Goal: Information Seeking & Learning: Check status

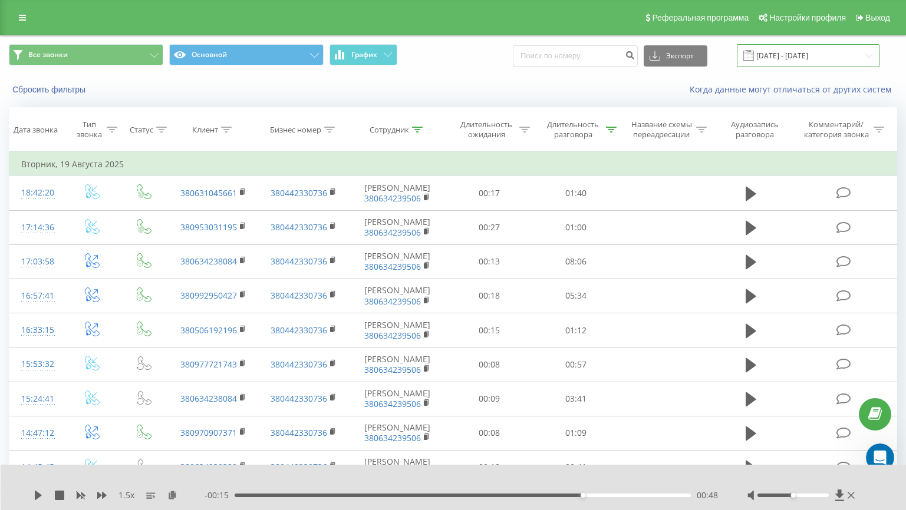
click at [789, 54] on input "[DATE] - [DATE]" at bounding box center [808, 55] width 143 height 23
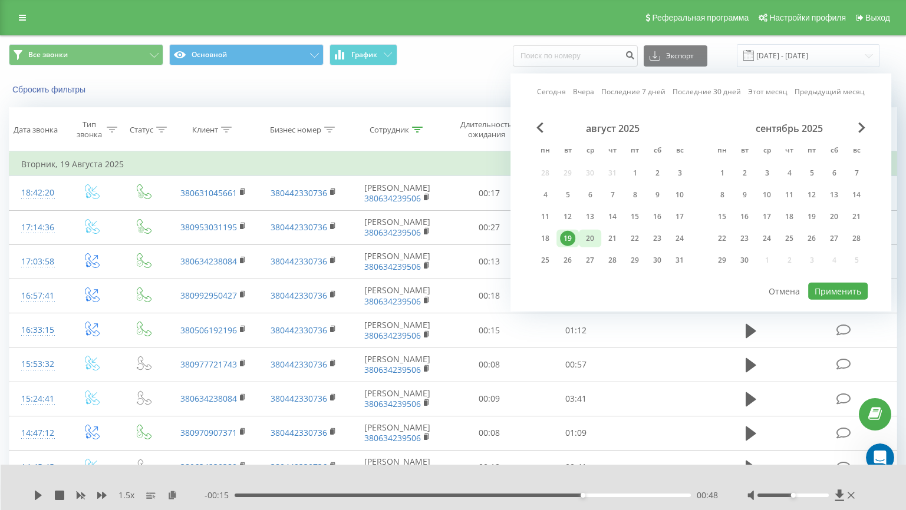
click at [592, 235] on div "20" at bounding box center [589, 238] width 15 height 15
click at [830, 304] on div "Сегодня Вчера Последние 7 дней Последние 30 дней Этот месяц Предыдущий месяц ав…" at bounding box center [700, 193] width 381 height 238
click at [820, 288] on button "Применить" at bounding box center [838, 291] width 60 height 17
type input "[DATE] - [DATE]"
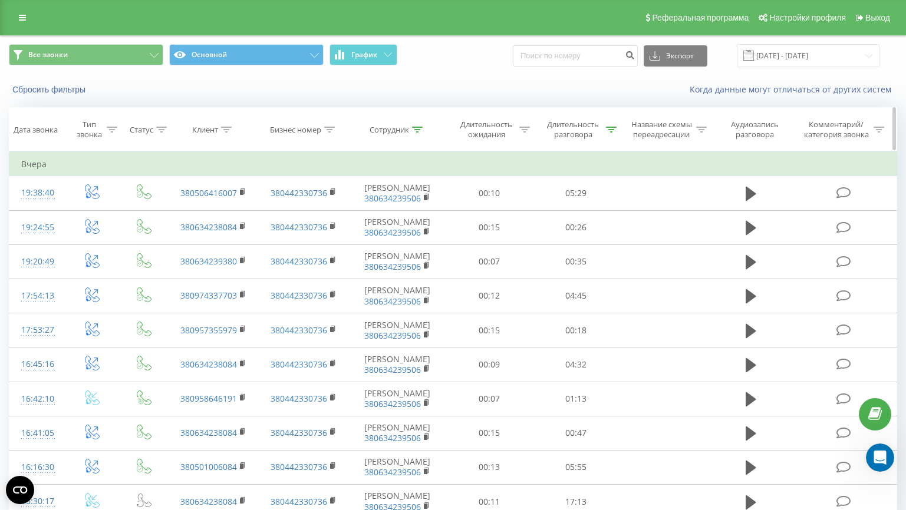
click at [418, 125] on th "Сотрудник" at bounding box center [397, 130] width 97 height 44
click at [418, 137] on th "Сотрудник" at bounding box center [397, 130] width 97 height 44
click at [420, 133] on icon at bounding box center [417, 130] width 11 height 6
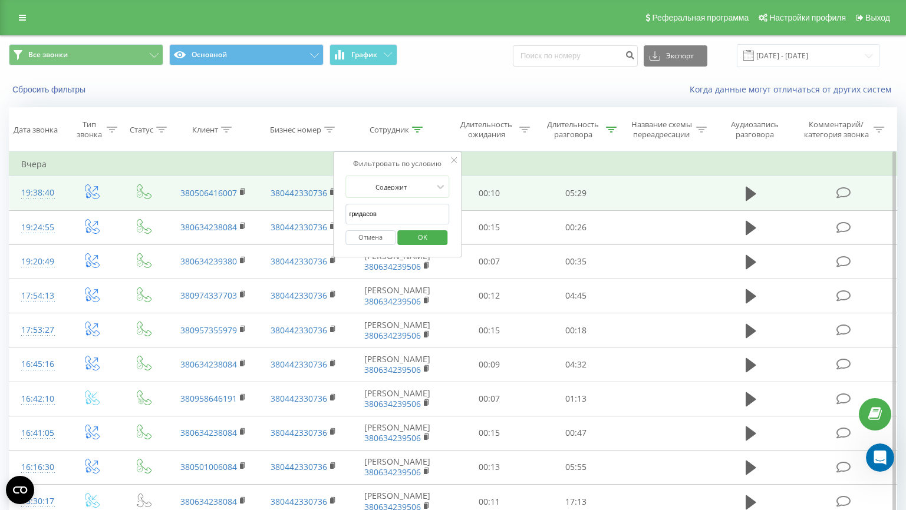
drag, startPoint x: 391, startPoint y: 212, endPoint x: 298, endPoint y: 209, distance: 93.7
click at [345, 209] on input "гридасов" at bounding box center [397, 214] width 104 height 21
type input "сав"
click button "OK" at bounding box center [422, 237] width 50 height 15
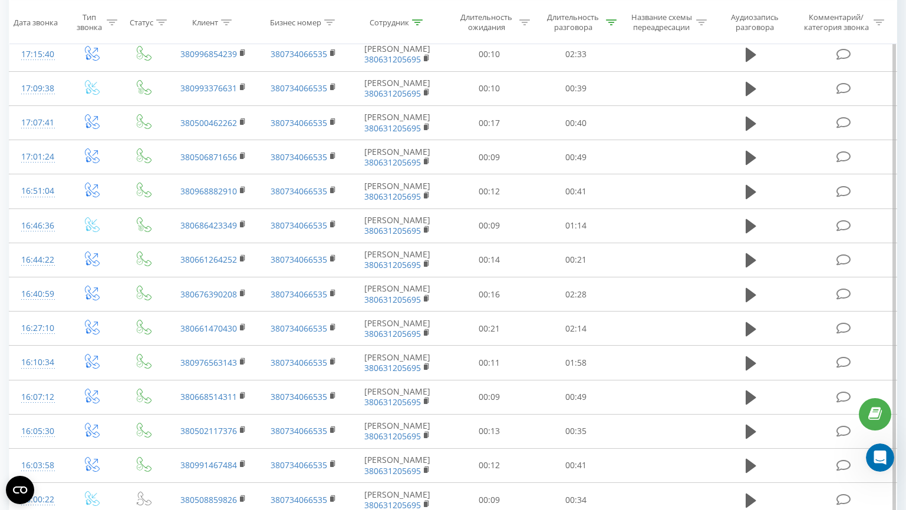
scroll to position [566, 0]
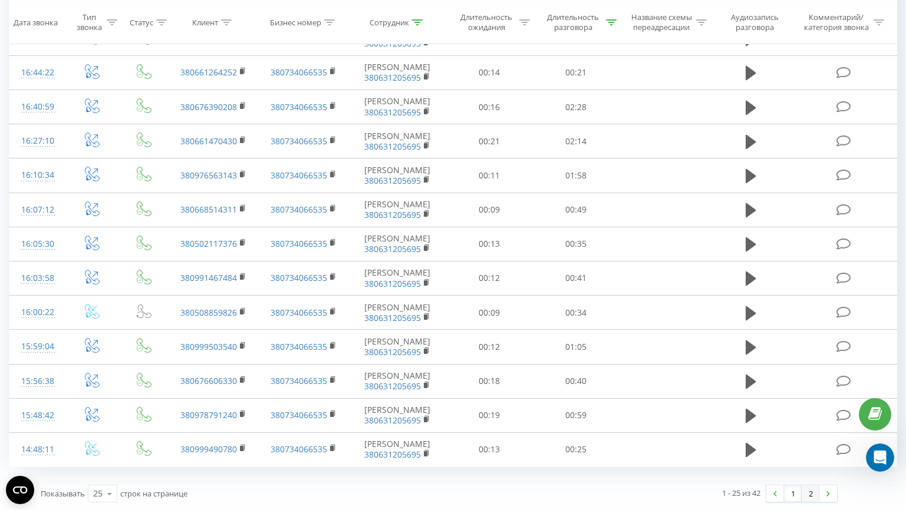
click at [807, 490] on link "2" at bounding box center [810, 494] width 18 height 16
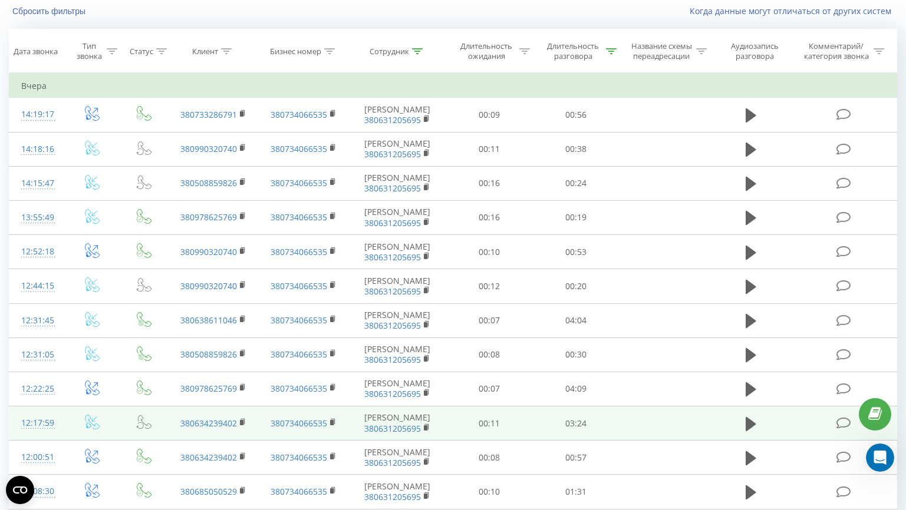
scroll to position [292, 0]
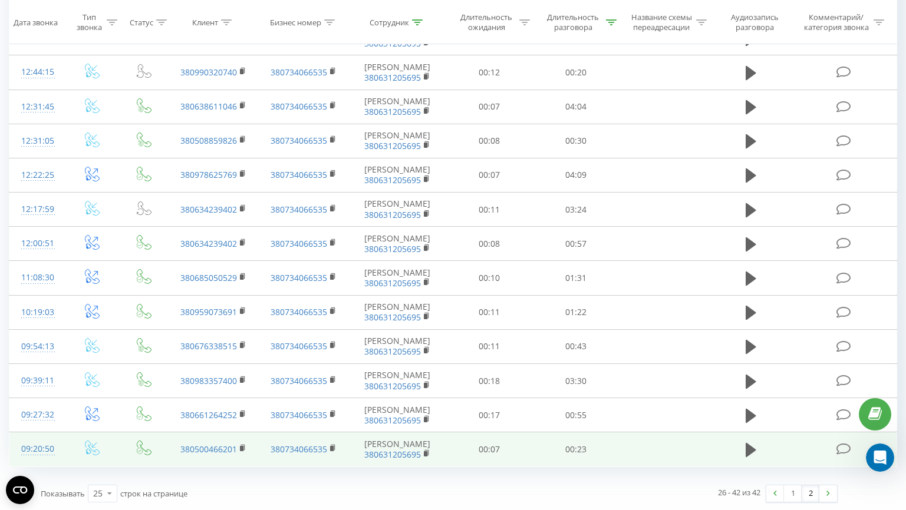
click at [765, 446] on td at bounding box center [750, 449] width 83 height 34
click at [751, 448] on icon at bounding box center [750, 450] width 11 height 14
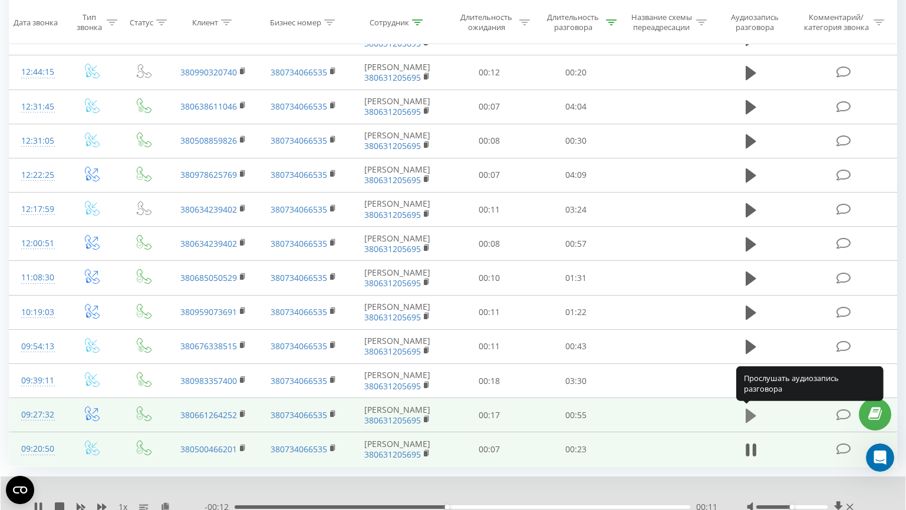
click at [751, 412] on icon at bounding box center [750, 416] width 11 height 14
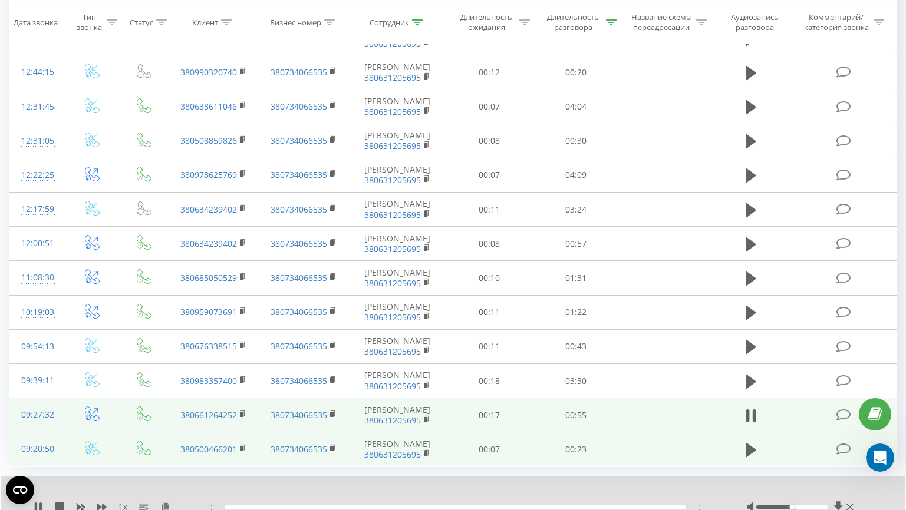
scroll to position [285, 0]
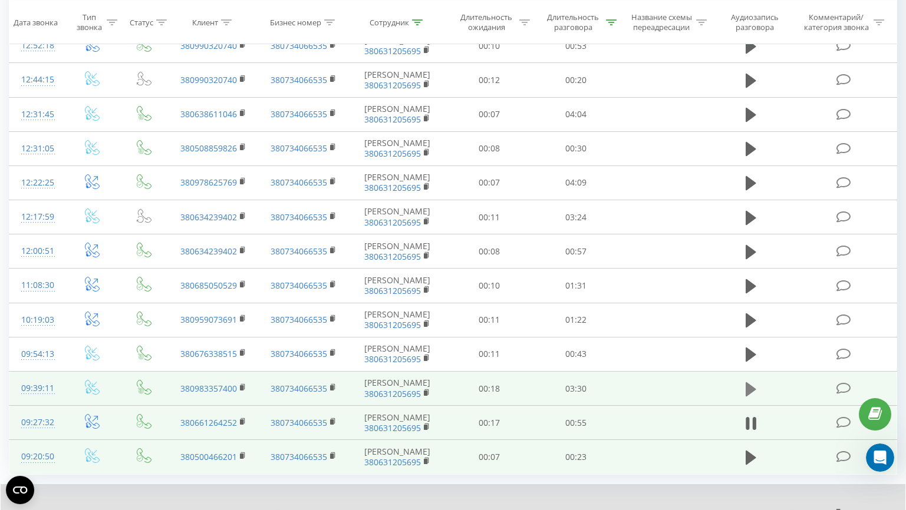
click at [747, 395] on icon at bounding box center [750, 389] width 11 height 14
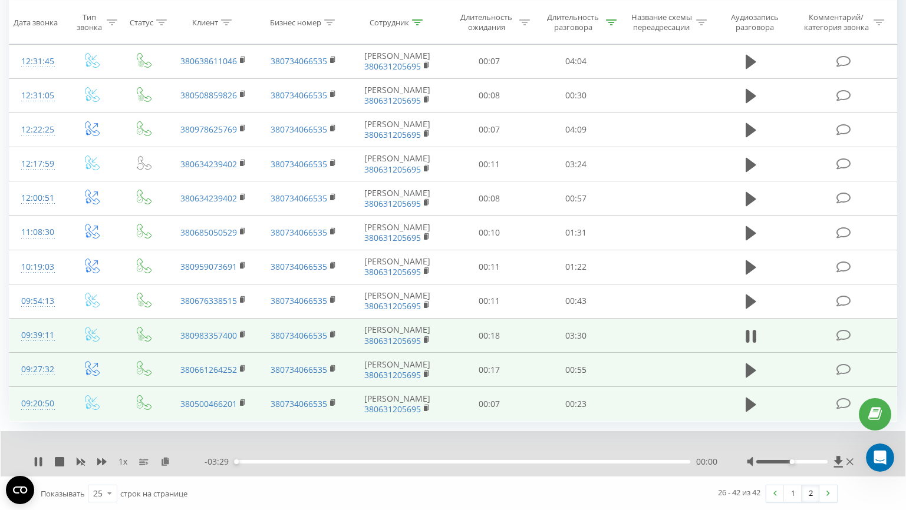
click at [97, 457] on div "1 x" at bounding box center [119, 462] width 171 height 12
click at [98, 461] on icon at bounding box center [101, 461] width 9 height 7
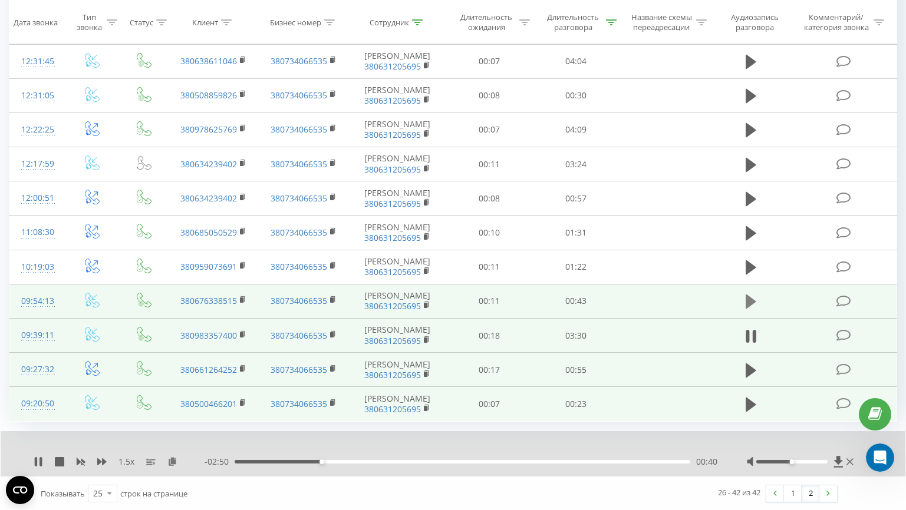
click at [752, 307] on icon at bounding box center [750, 301] width 11 height 16
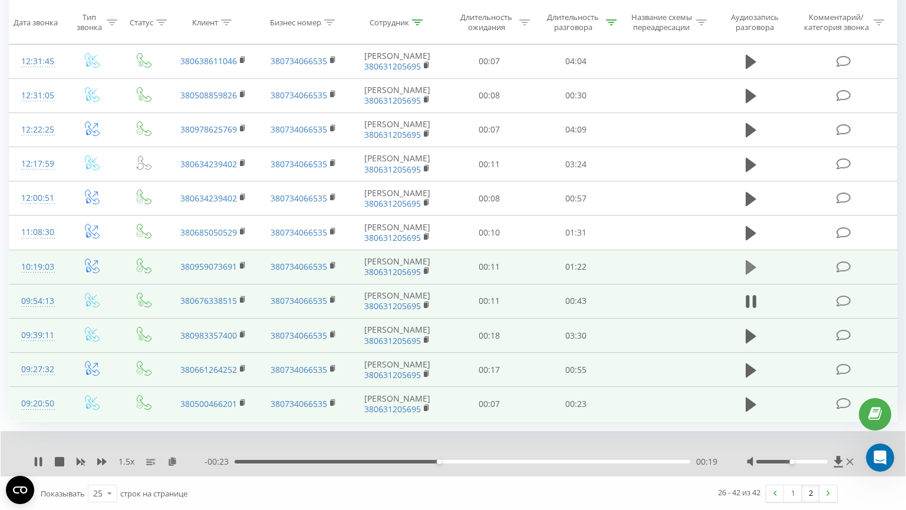
click at [751, 268] on icon at bounding box center [750, 267] width 11 height 14
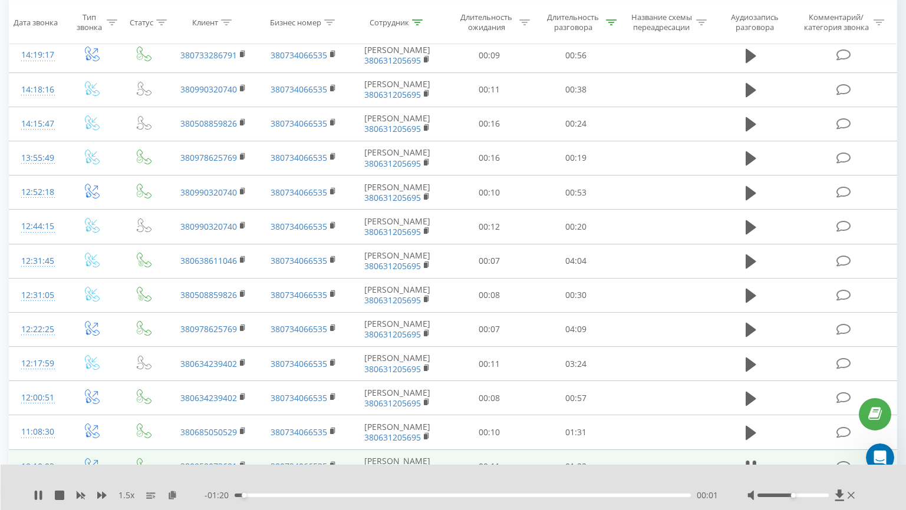
scroll to position [147, 0]
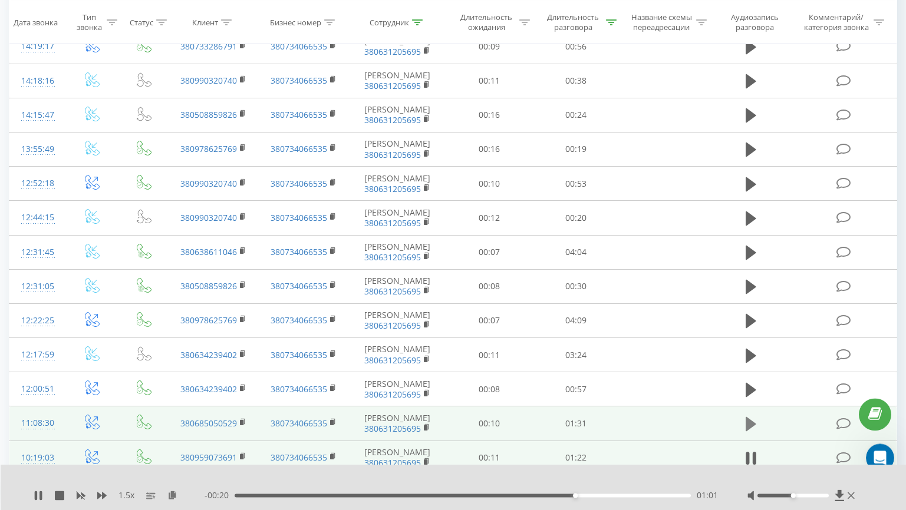
click at [758, 426] on button at bounding box center [751, 424] width 18 height 18
drag, startPoint x: 252, startPoint y: 493, endPoint x: 138, endPoint y: 486, distance: 113.9
click at [136, 494] on div "1.5 x - 01:31 00:00 00:00" at bounding box center [446, 496] width 824 height 12
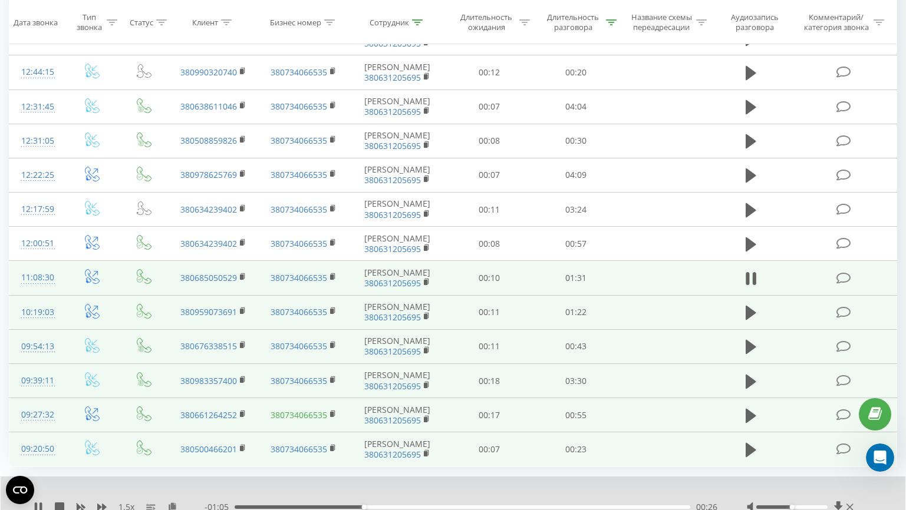
scroll to position [338, 0]
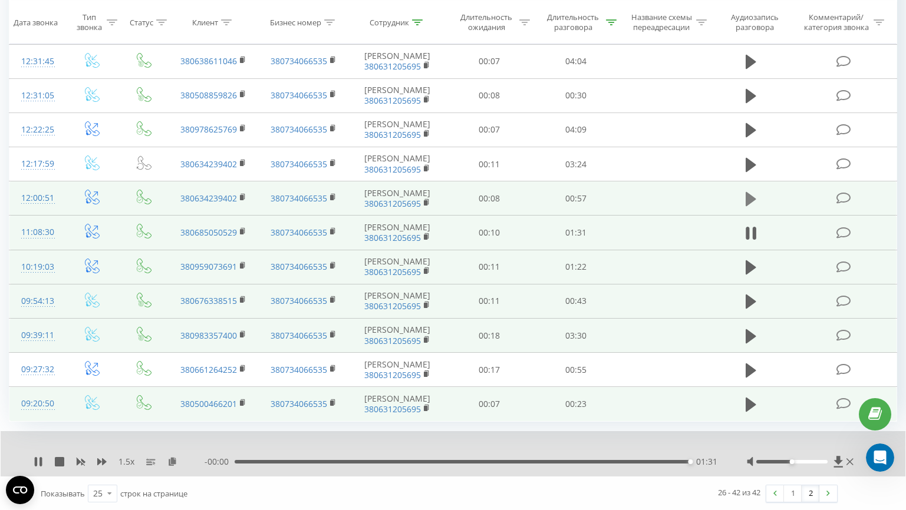
click at [747, 200] on icon at bounding box center [750, 199] width 11 height 14
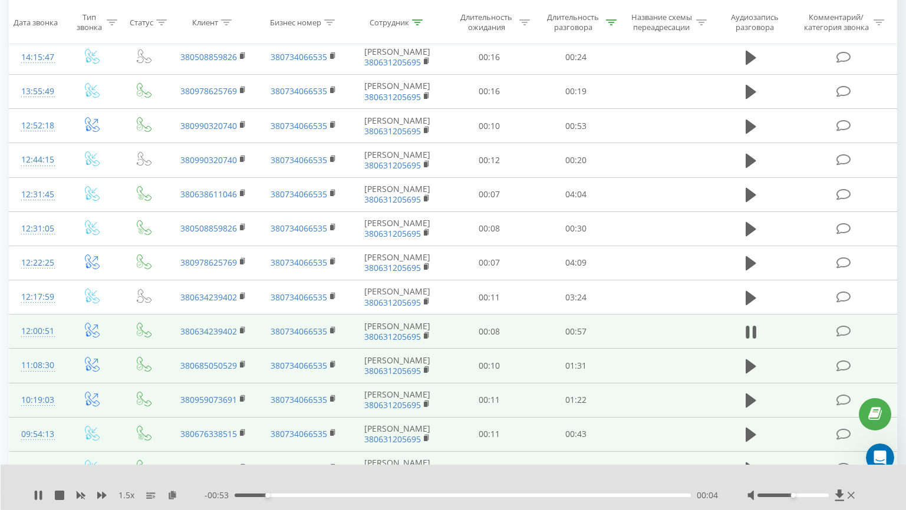
scroll to position [202, 0]
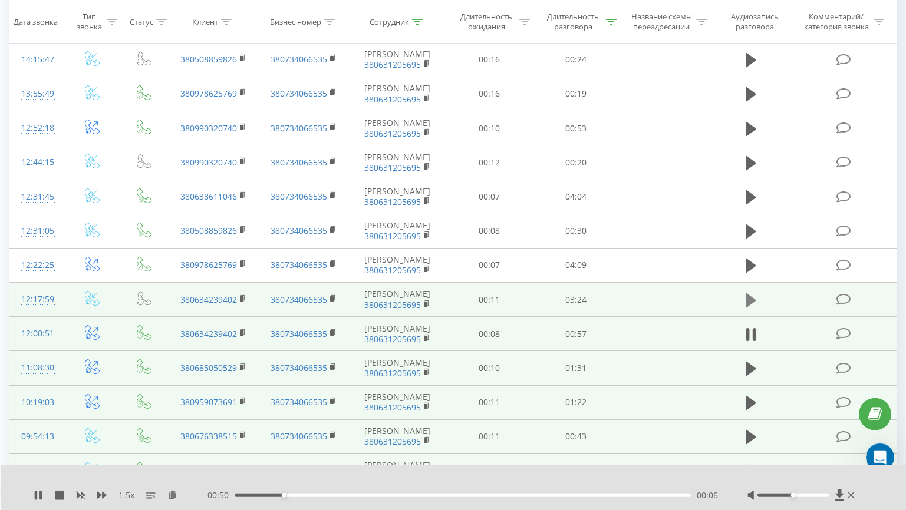
click at [744, 299] on button at bounding box center [751, 301] width 18 height 18
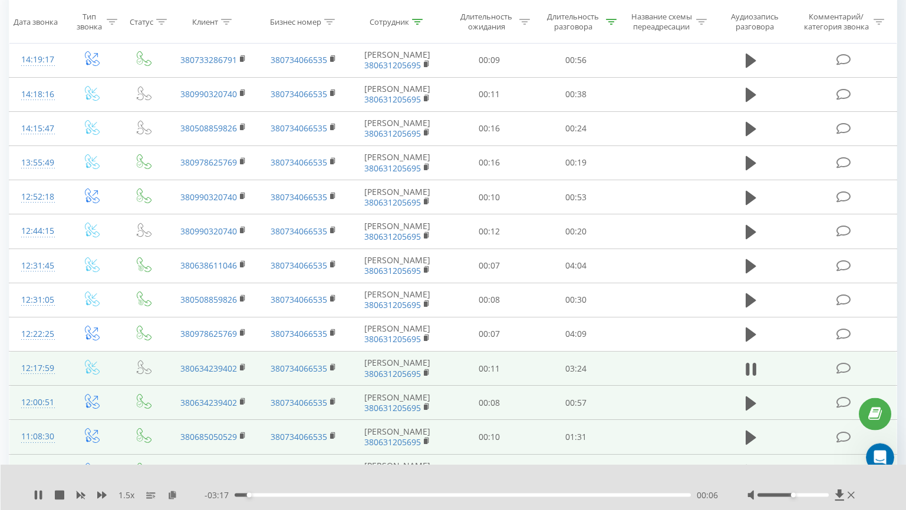
scroll to position [137, 0]
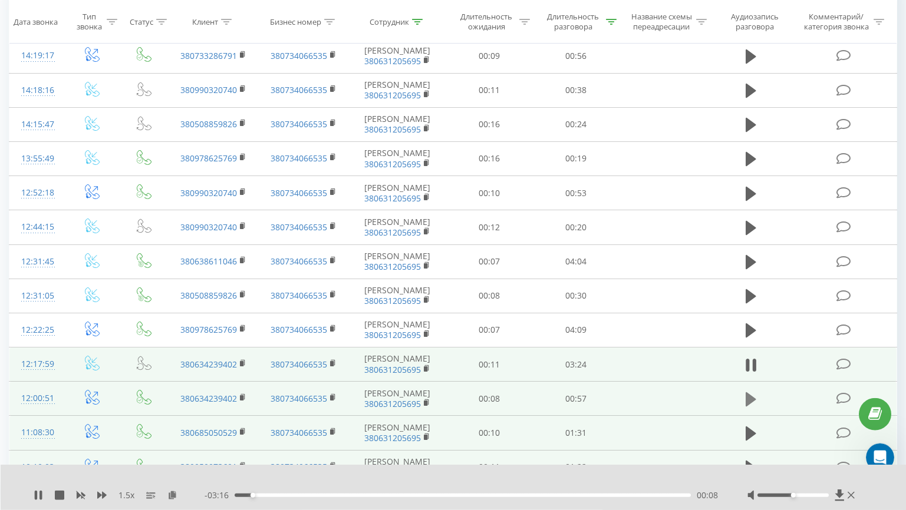
click at [745, 405] on icon at bounding box center [750, 399] width 11 height 14
click at [752, 427] on icon at bounding box center [750, 433] width 11 height 16
click at [169, 496] on icon at bounding box center [172, 495] width 10 height 8
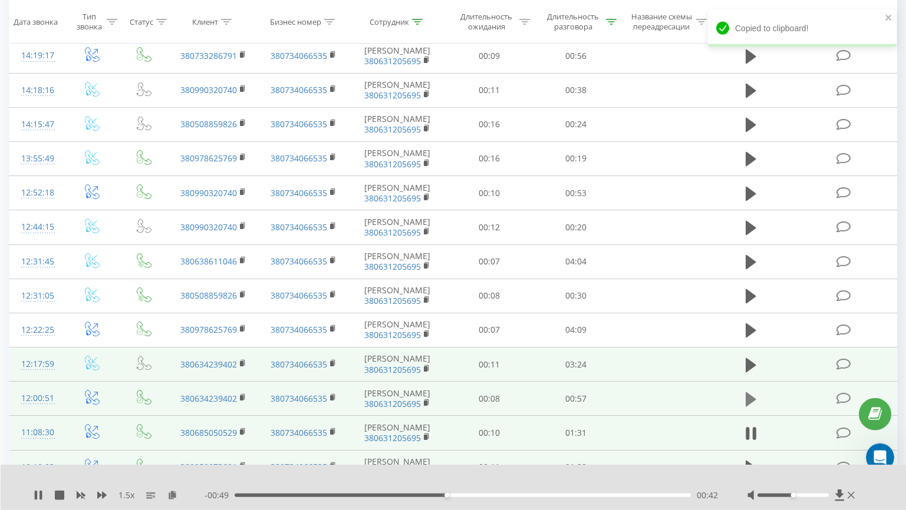
click at [752, 399] on icon at bounding box center [750, 399] width 11 height 14
click at [747, 358] on icon at bounding box center [750, 365] width 11 height 14
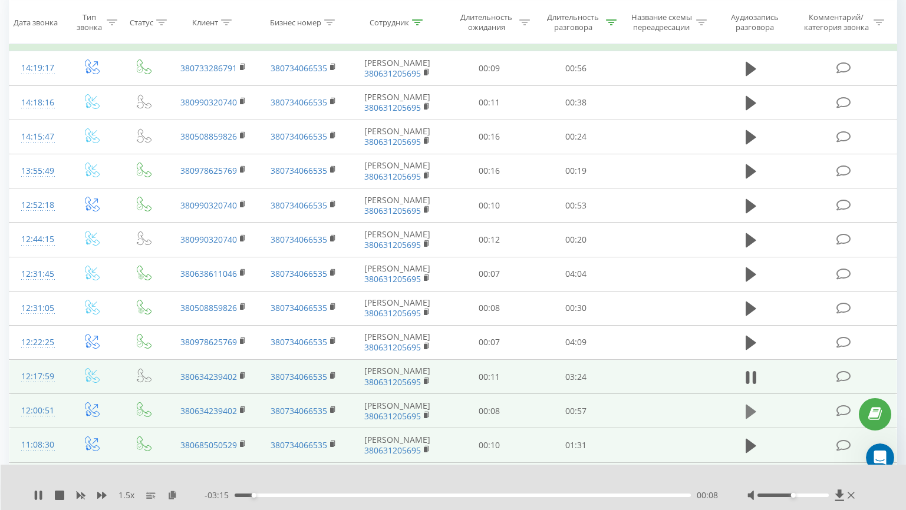
scroll to position [187, 0]
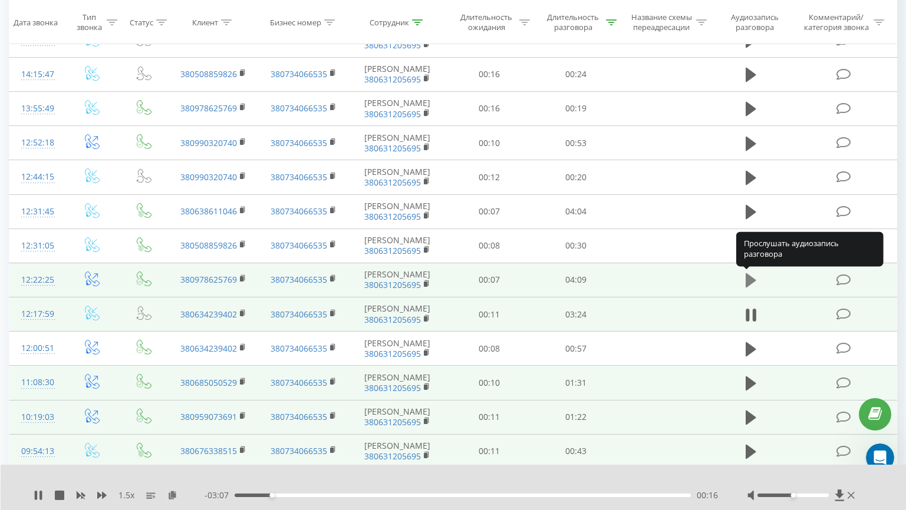
click at [749, 274] on icon at bounding box center [750, 280] width 11 height 16
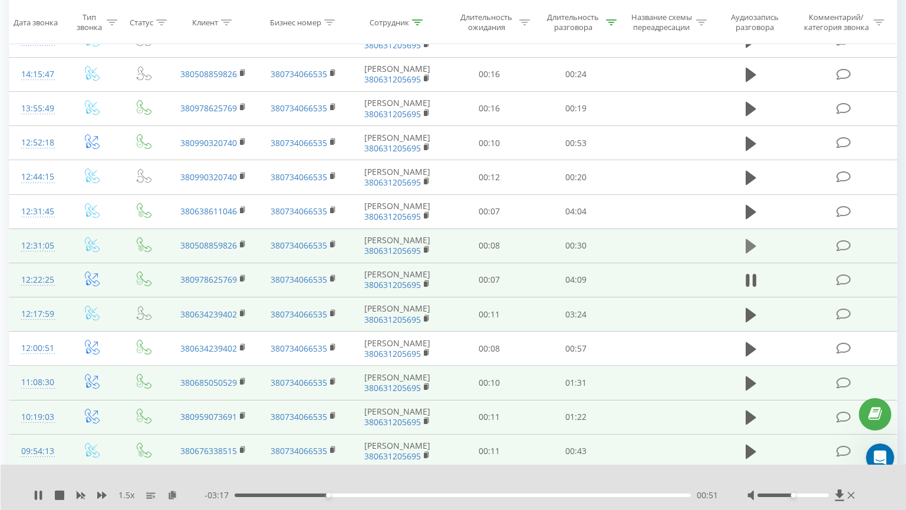
click at [755, 252] on icon at bounding box center [750, 246] width 11 height 16
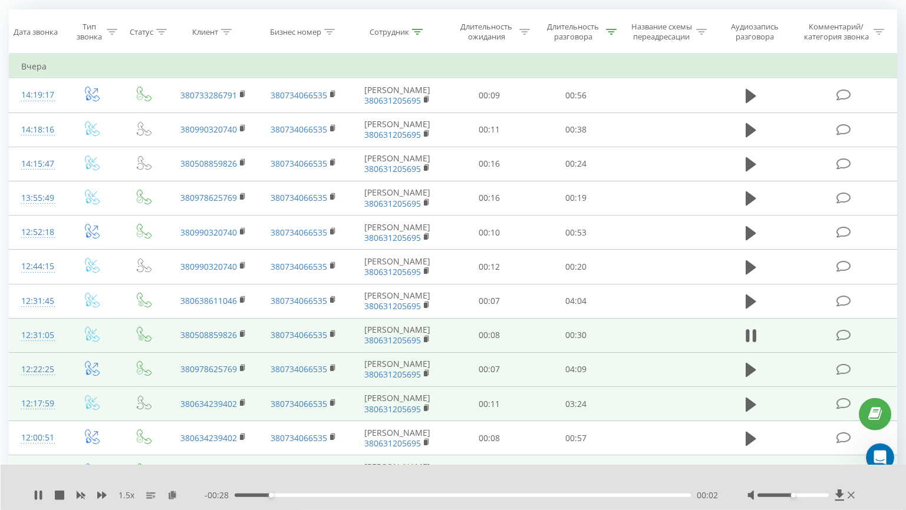
scroll to position [97, 0]
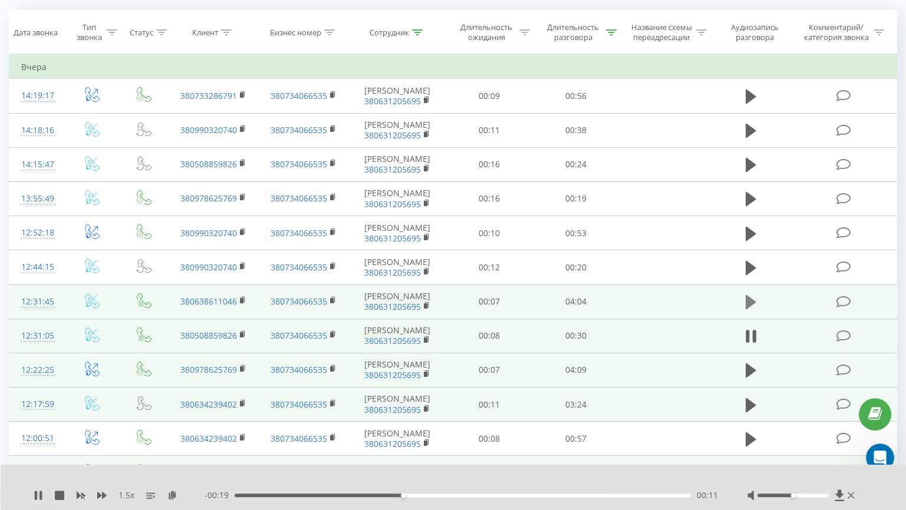
click at [757, 304] on button at bounding box center [751, 302] width 18 height 18
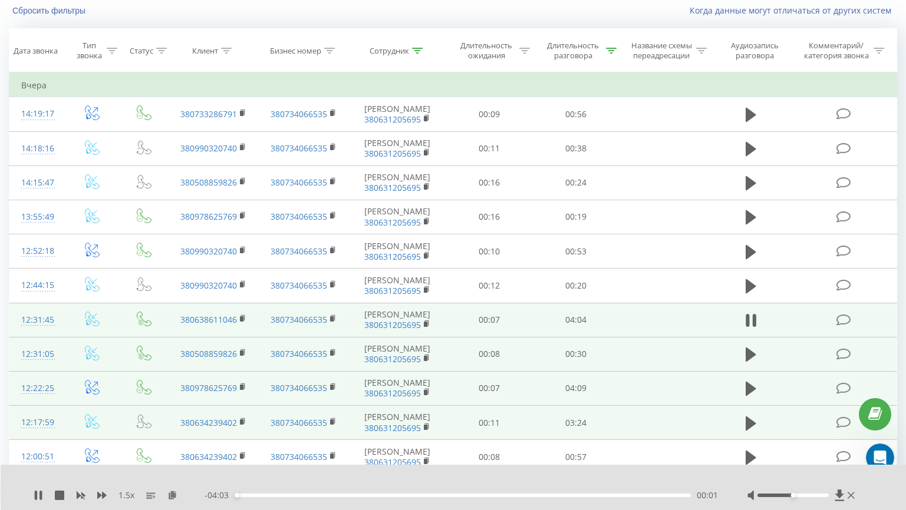
scroll to position [77, 0]
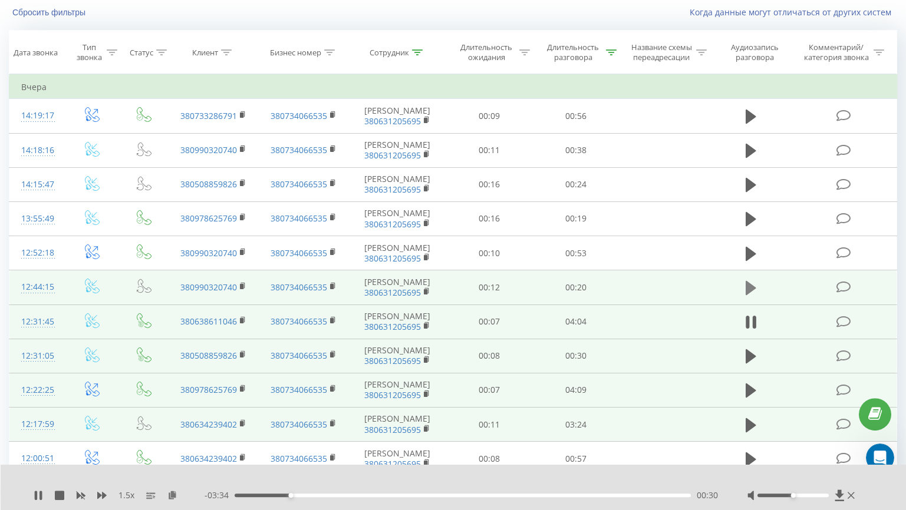
click at [748, 282] on icon at bounding box center [750, 288] width 11 height 14
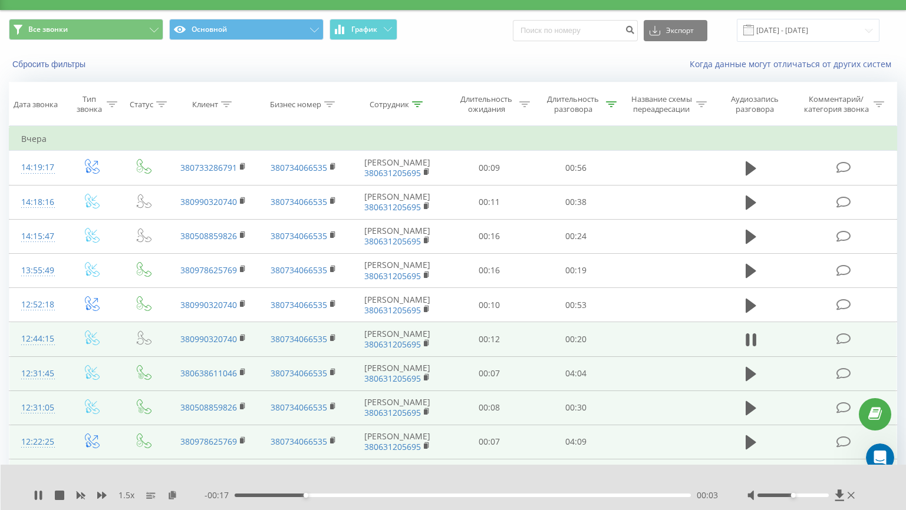
scroll to position [0, 0]
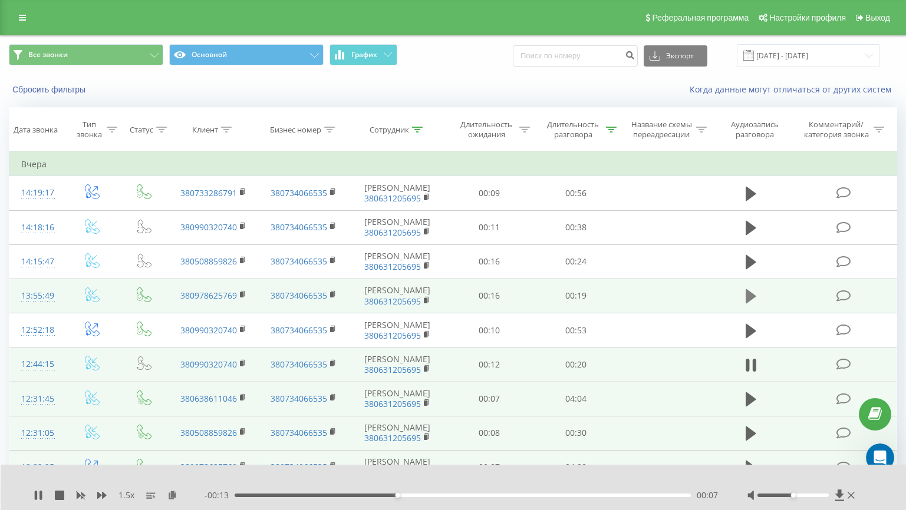
click at [752, 295] on icon at bounding box center [750, 296] width 11 height 14
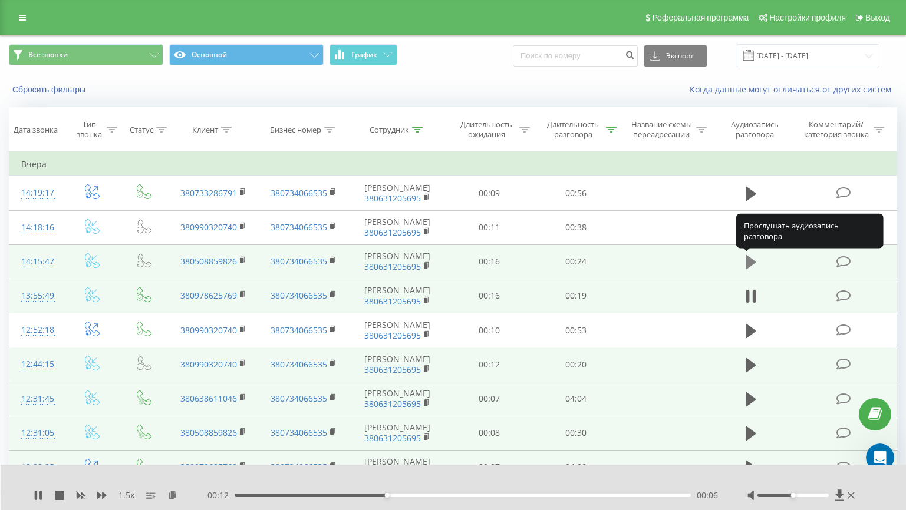
click at [749, 256] on icon at bounding box center [750, 262] width 11 height 16
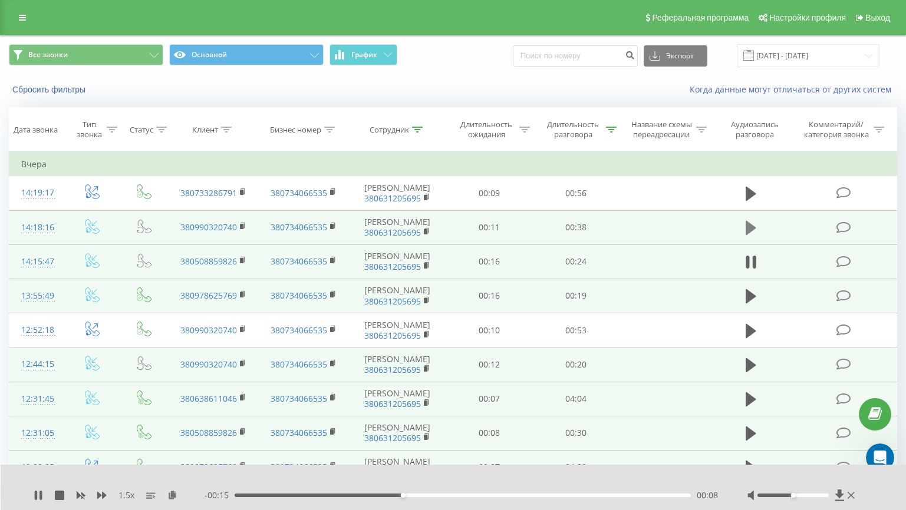
click at [751, 232] on icon at bounding box center [750, 228] width 11 height 14
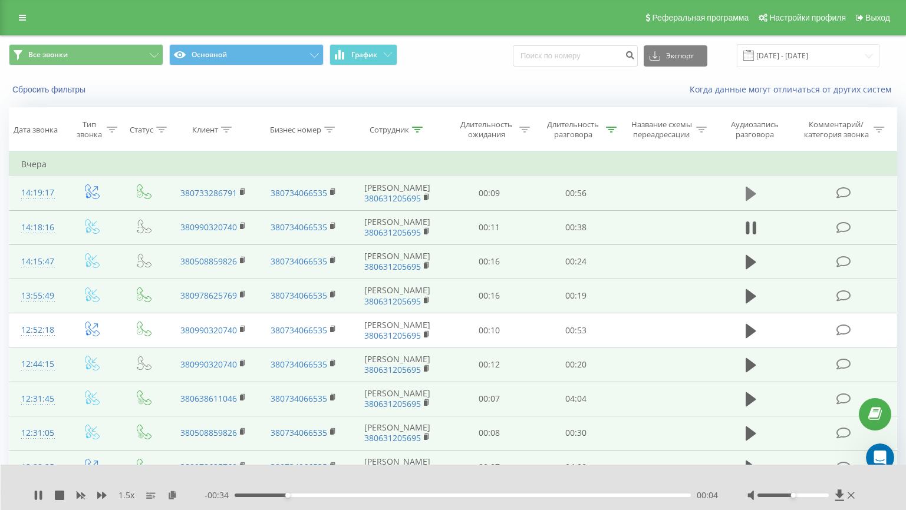
click at [751, 194] on icon at bounding box center [750, 194] width 11 height 14
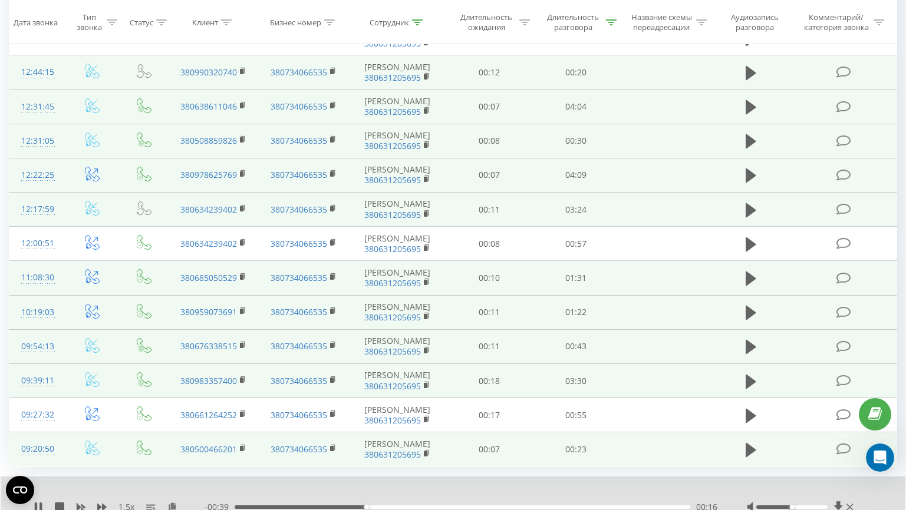
scroll to position [338, 0]
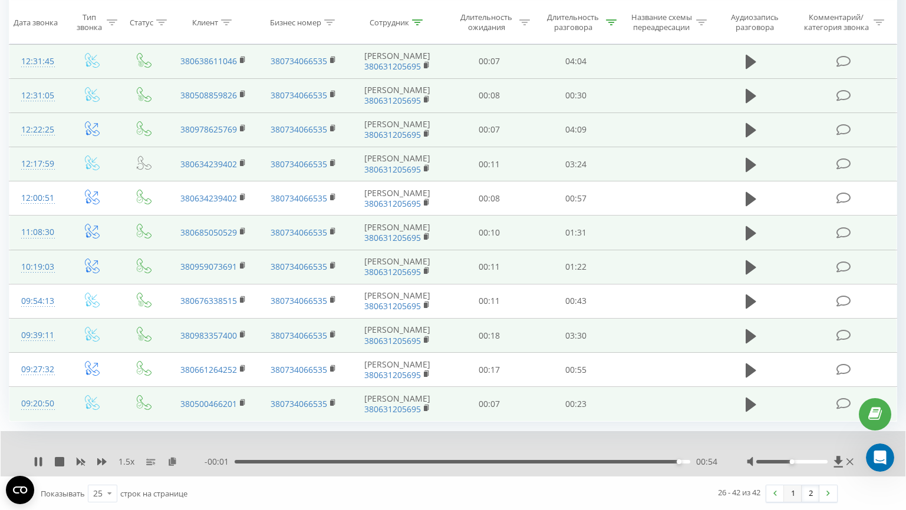
click at [792, 493] on link "1" at bounding box center [793, 494] width 18 height 16
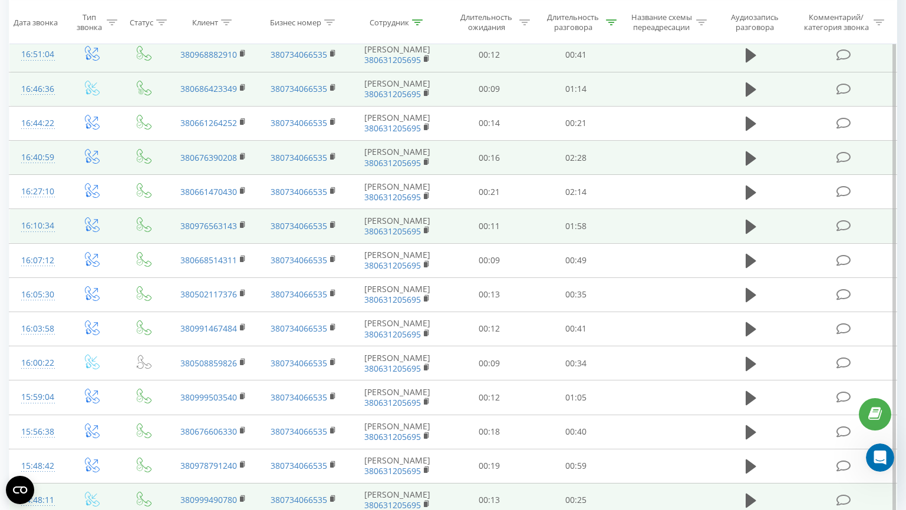
scroll to position [612, 0]
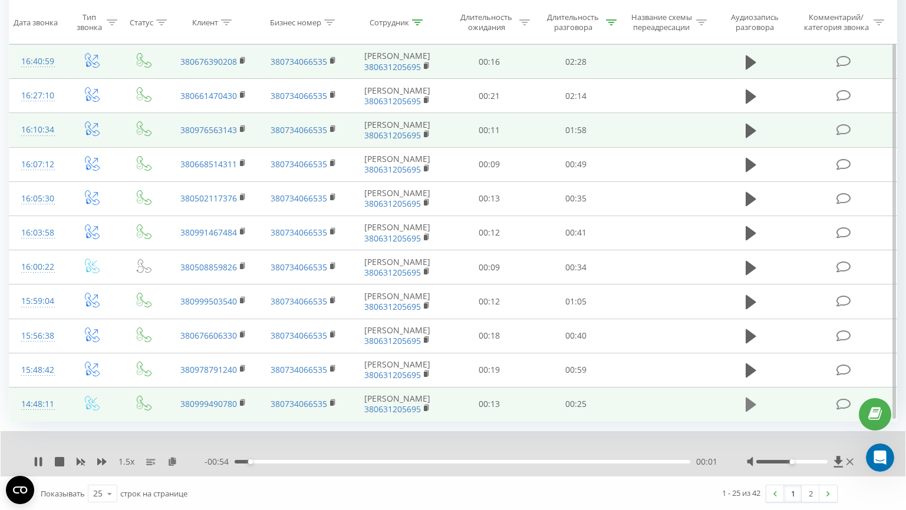
click at [746, 402] on icon at bounding box center [750, 405] width 11 height 14
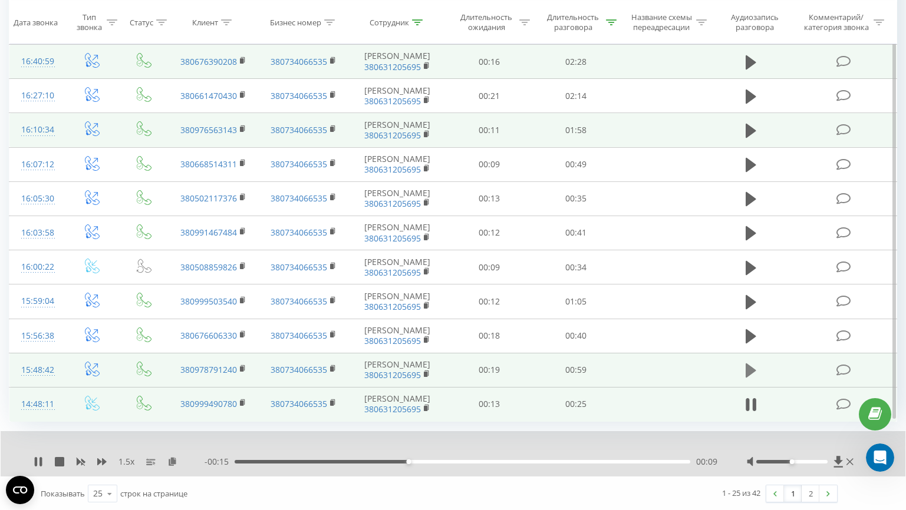
click at [747, 368] on icon at bounding box center [750, 371] width 11 height 14
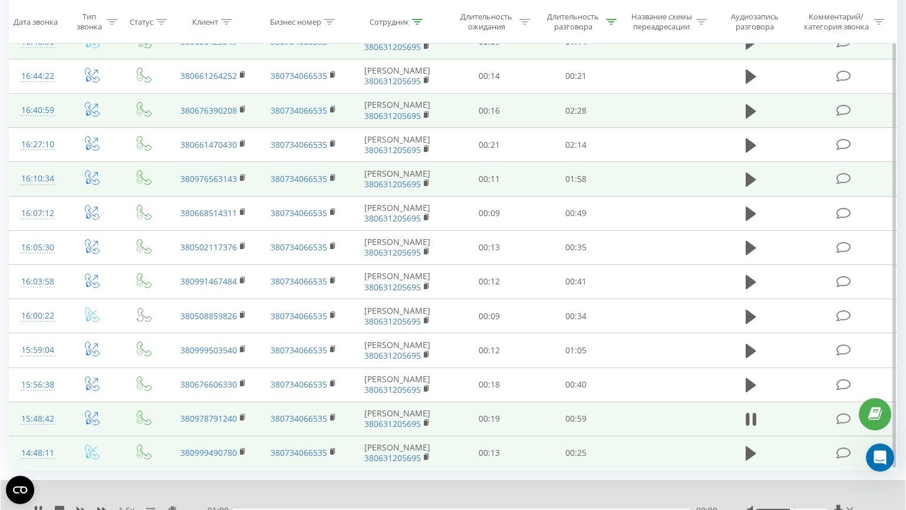
scroll to position [548, 0]
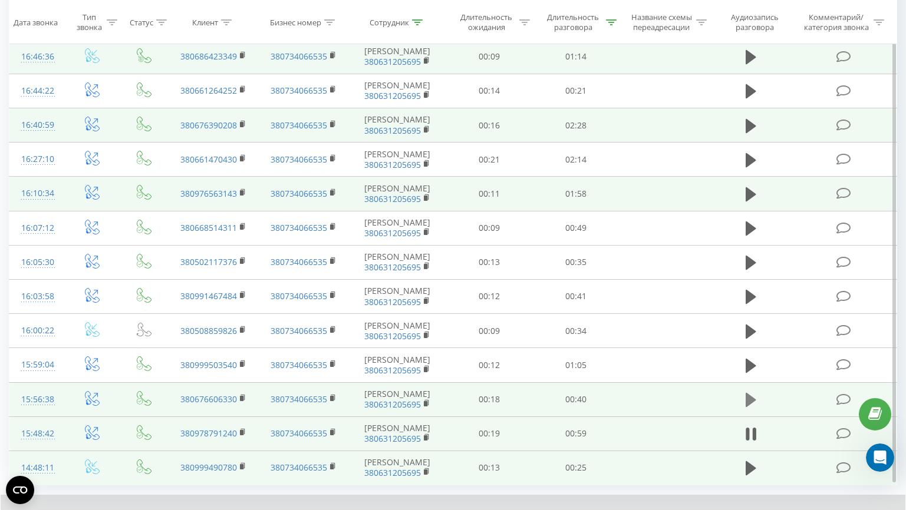
click at [749, 396] on icon at bounding box center [750, 400] width 11 height 14
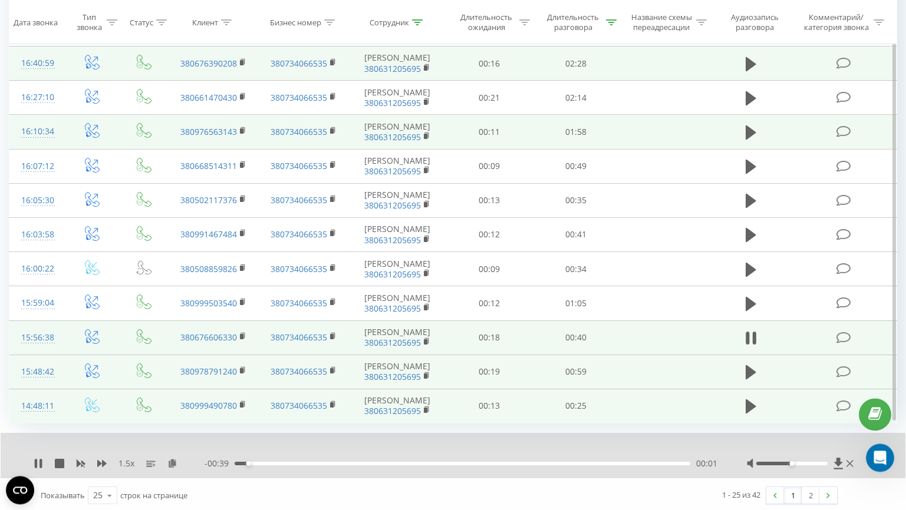
scroll to position [599, 0]
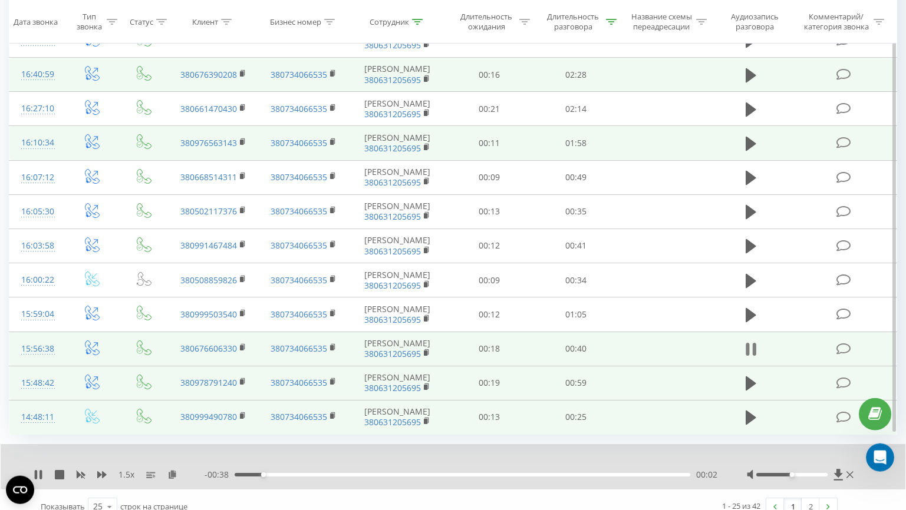
click at [752, 351] on icon at bounding box center [750, 349] width 11 height 16
click at [752, 351] on icon at bounding box center [750, 349] width 11 height 14
click at [174, 475] on icon at bounding box center [172, 474] width 10 height 8
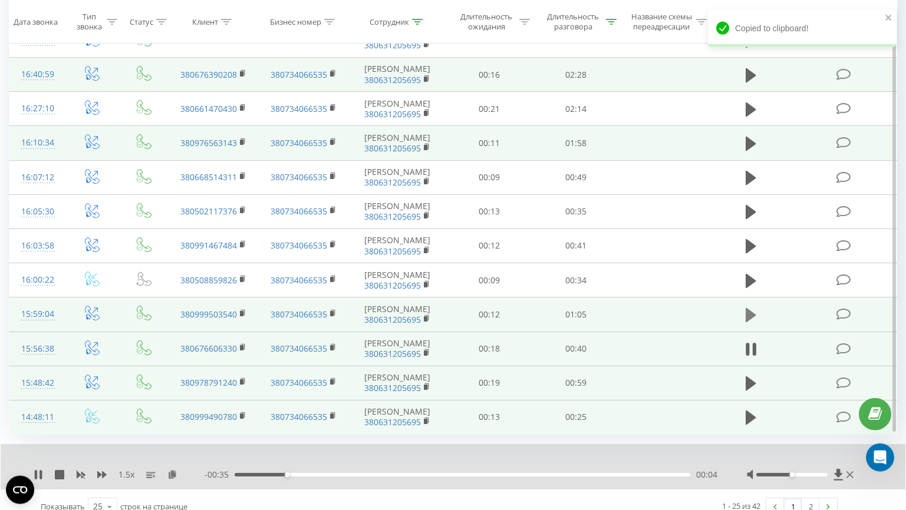
click at [747, 317] on icon at bounding box center [750, 315] width 11 height 14
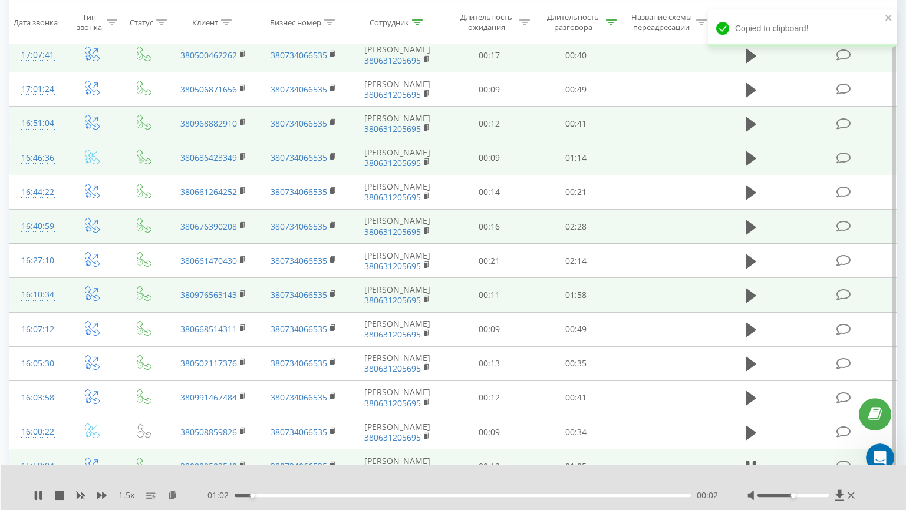
scroll to position [464, 0]
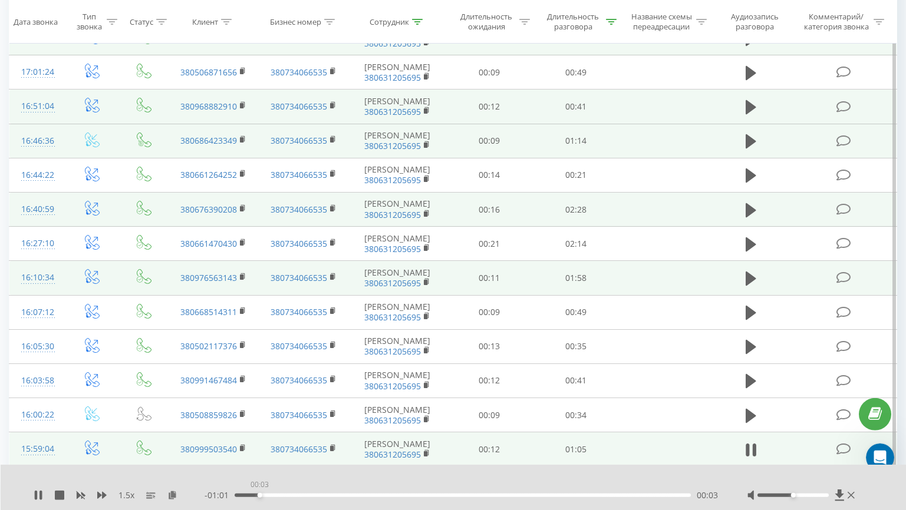
drag, startPoint x: 259, startPoint y: 496, endPoint x: 114, endPoint y: 507, distance: 146.0
click at [114, 507] on div "1.5 x - 01:01 00:03 00:03" at bounding box center [454, 487] width 906 height 45
drag, startPoint x: 288, startPoint y: 496, endPoint x: 183, endPoint y: 499, distance: 105.5
click at [183, 499] on div "1.5 x - 01:04 00:00 00:00" at bounding box center [446, 496] width 824 height 12
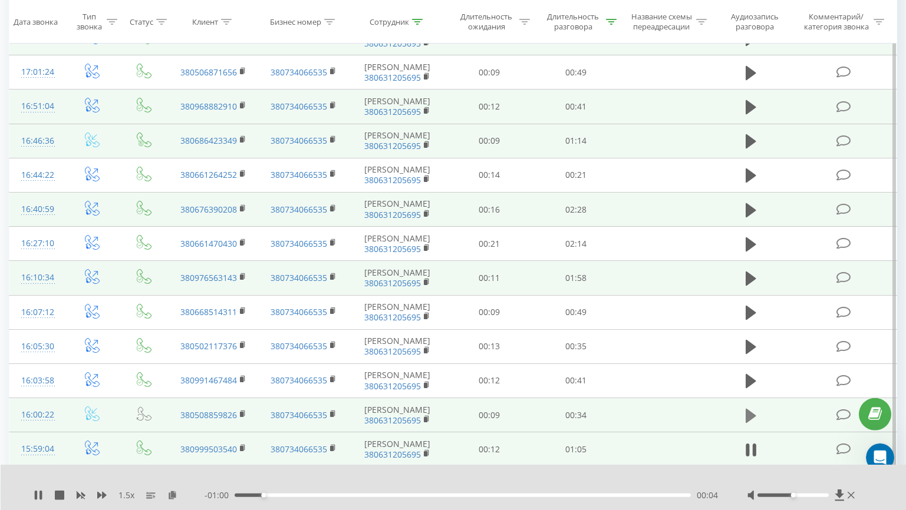
click at [752, 417] on icon at bounding box center [750, 415] width 11 height 14
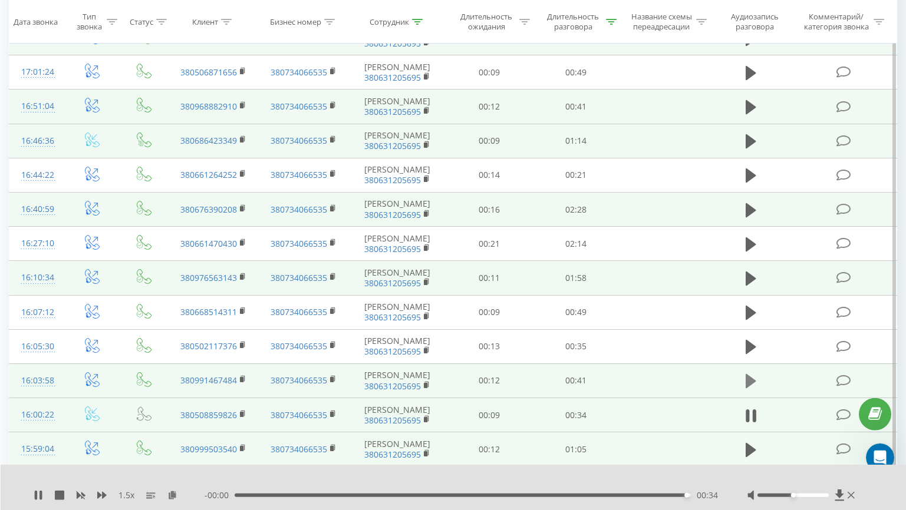
click at [752, 387] on icon at bounding box center [750, 381] width 11 height 16
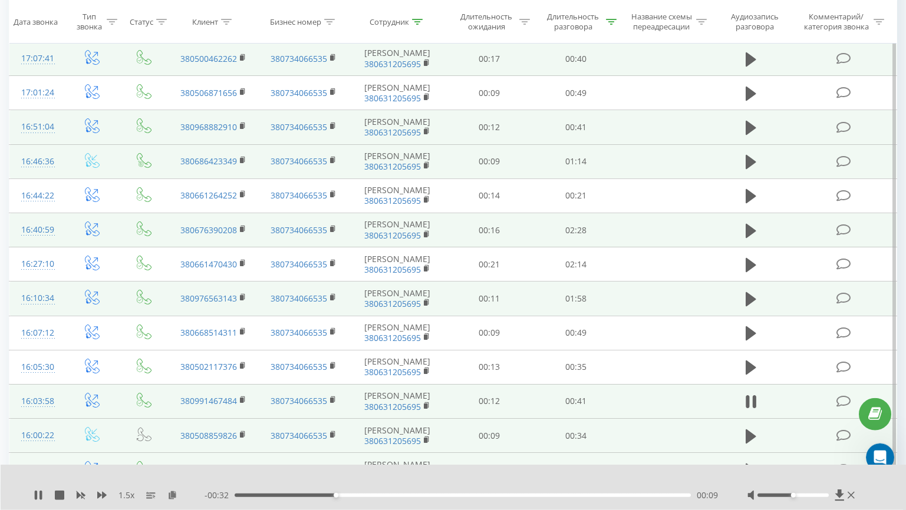
scroll to position [445, 0]
click at [169, 498] on icon at bounding box center [172, 495] width 10 height 8
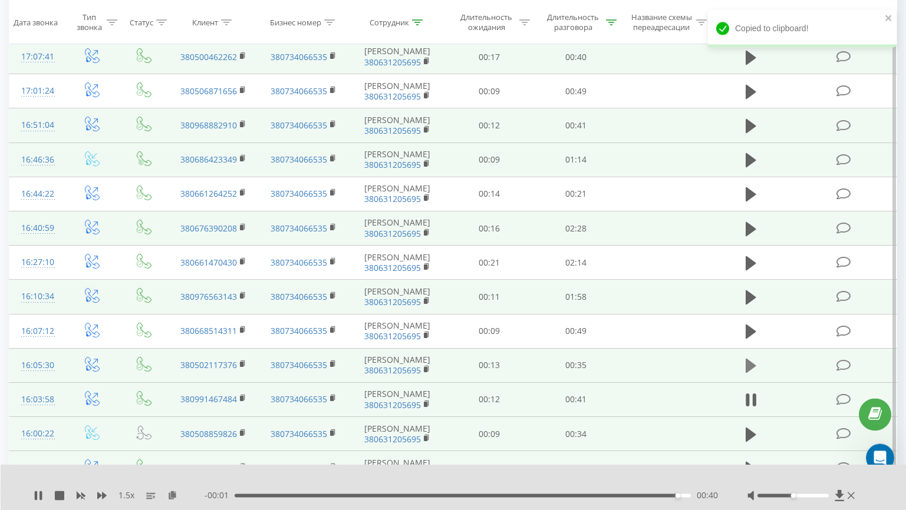
click at [755, 365] on icon at bounding box center [750, 366] width 11 height 14
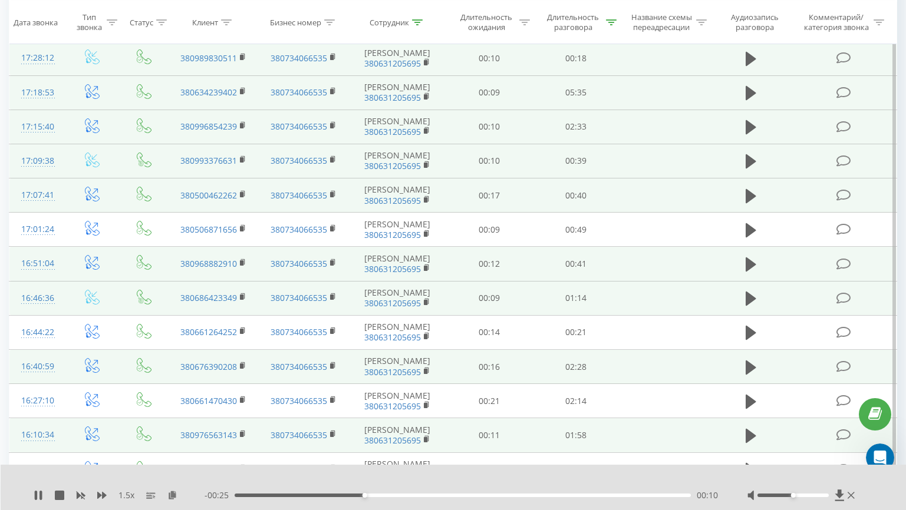
scroll to position [494, 0]
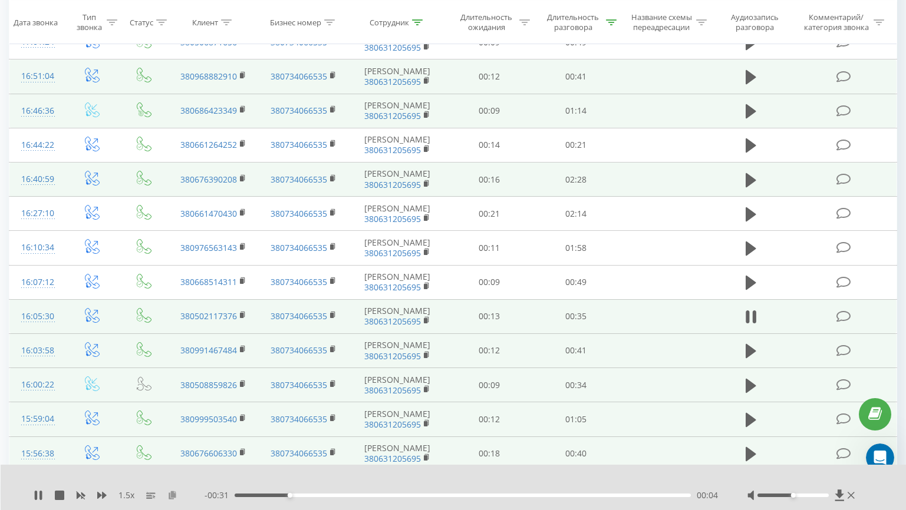
click at [172, 496] on icon at bounding box center [172, 495] width 10 height 8
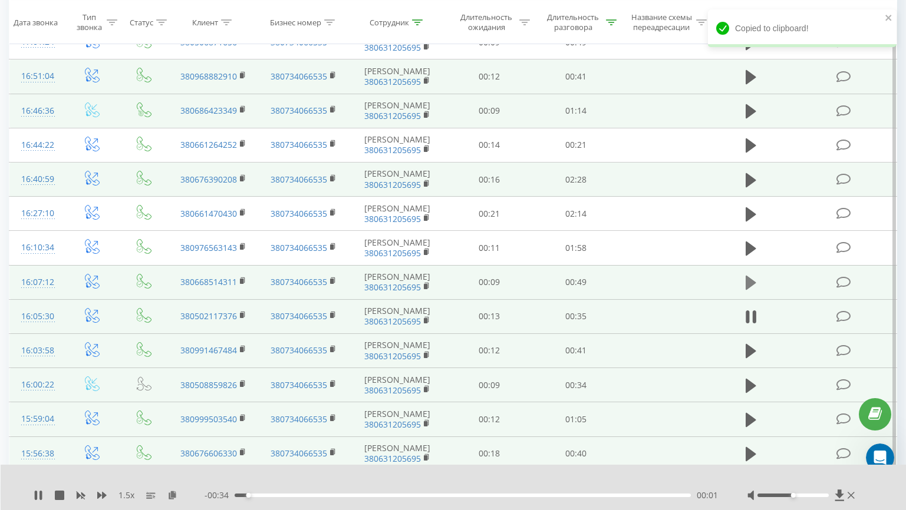
click at [747, 283] on icon at bounding box center [750, 283] width 11 height 14
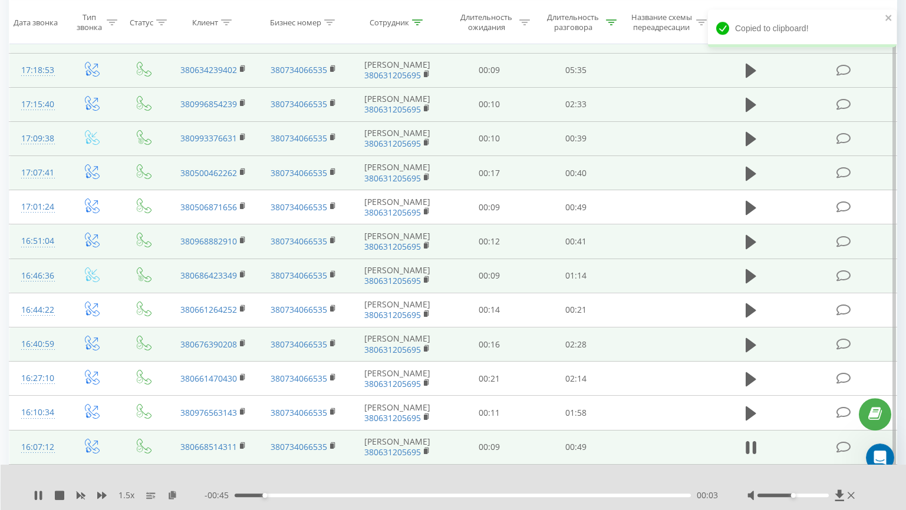
scroll to position [326, 0]
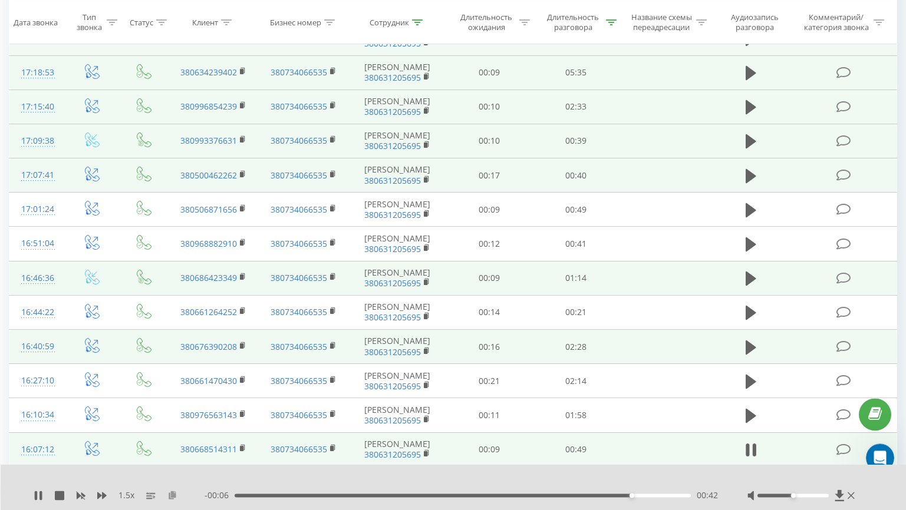
click at [172, 497] on icon at bounding box center [172, 495] width 10 height 8
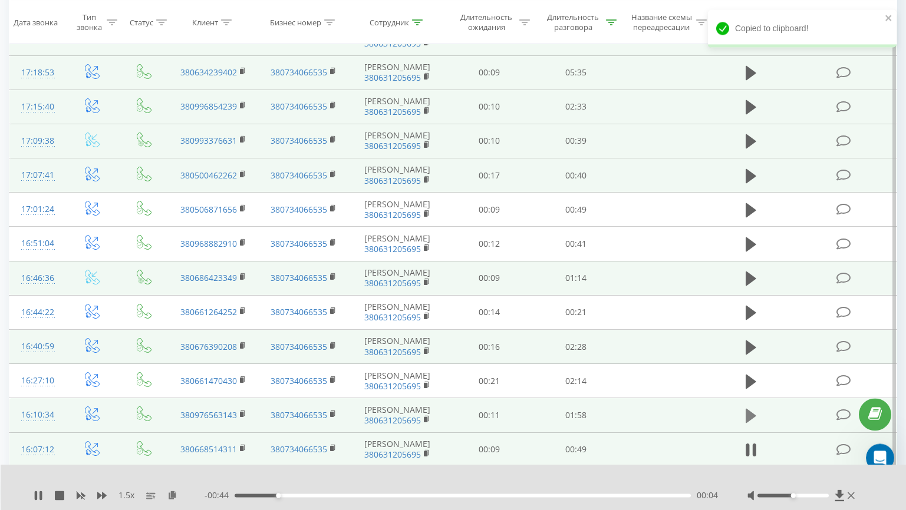
click at [755, 417] on icon at bounding box center [750, 416] width 11 height 16
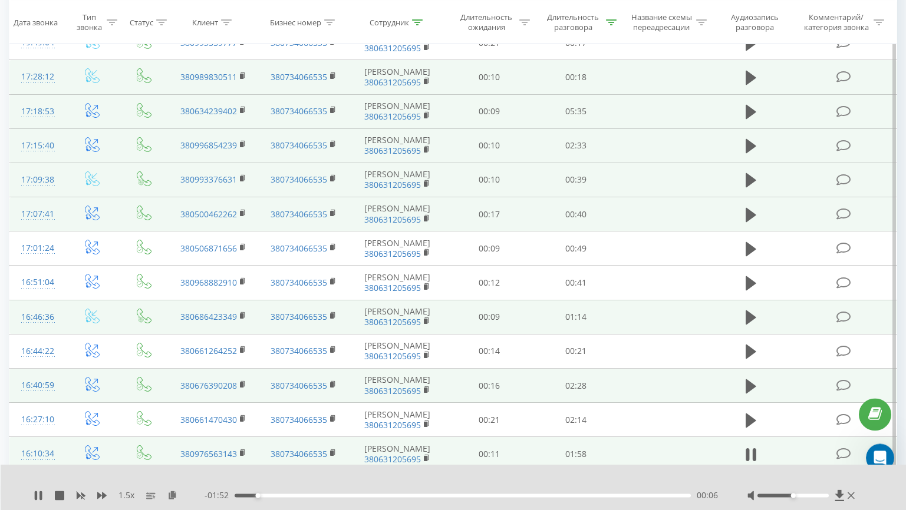
scroll to position [290, 0]
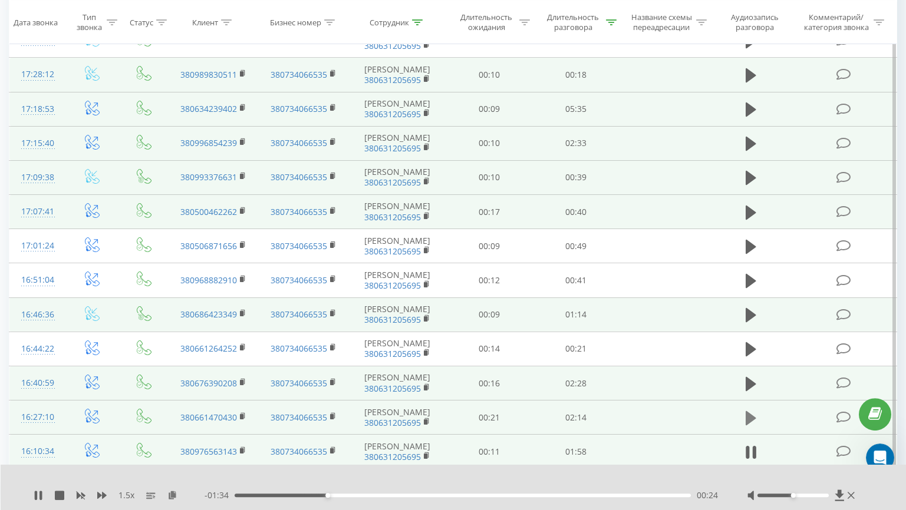
click at [749, 414] on icon at bounding box center [750, 418] width 11 height 14
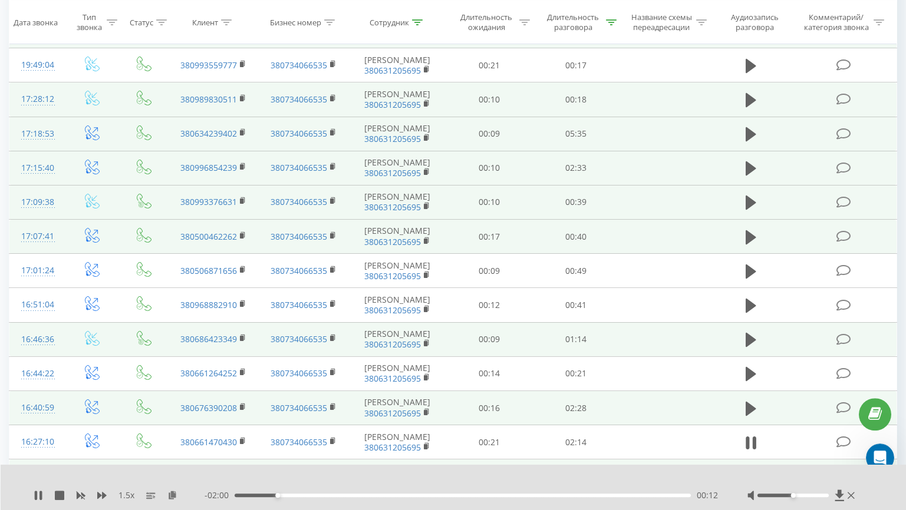
scroll to position [257, 0]
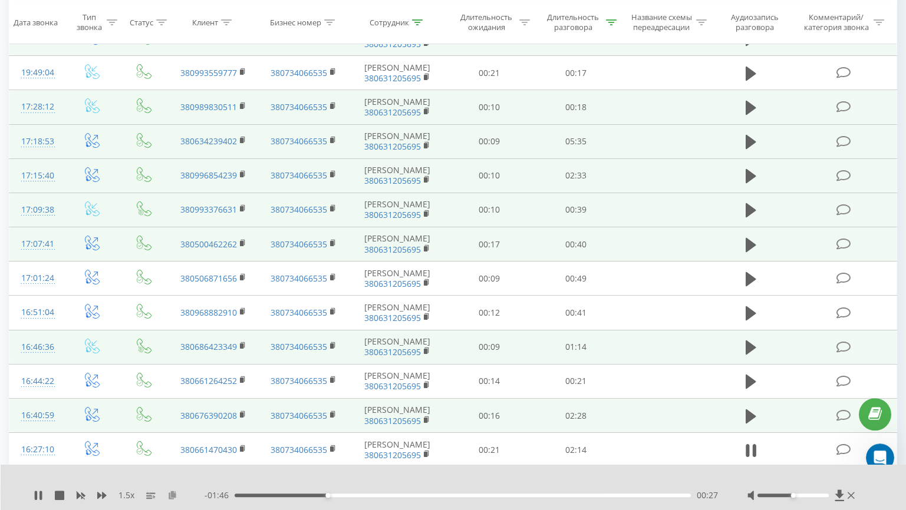
click at [177, 494] on icon at bounding box center [172, 495] width 10 height 8
click at [749, 422] on icon at bounding box center [750, 416] width 11 height 16
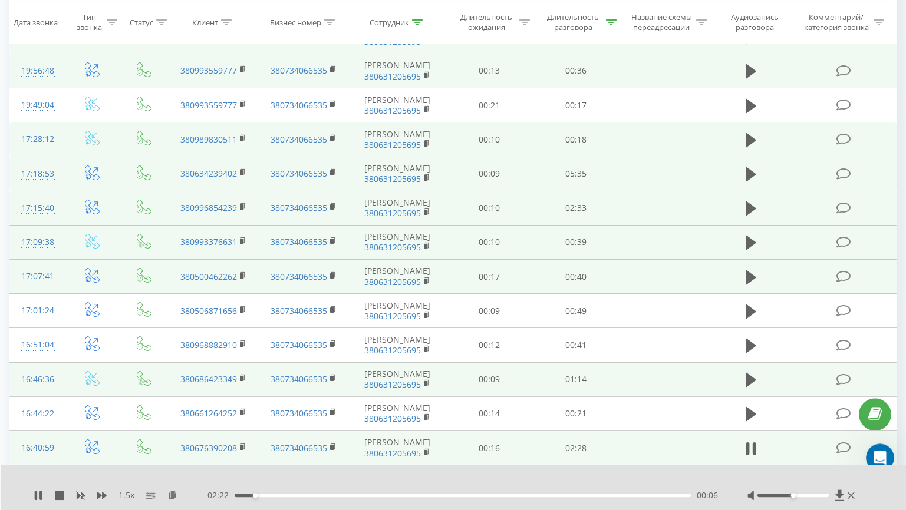
scroll to position [223, 0]
click at [851, 493] on icon at bounding box center [850, 495] width 7 height 9
